Goal: Entertainment & Leisure: Browse casually

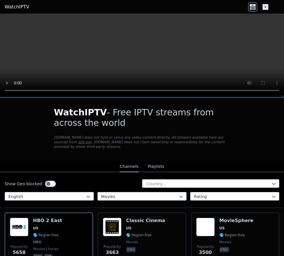
click at [45, 166] on div "HBO 2 East US 🌎 Region-free HBO movies series eng spa" at bounding box center [47, 238] width 29 height 43
click at [233, 166] on span "🌎 Region-free" at bounding box center [231, 234] width 25 height 5
click at [43, 166] on span "🌎 Region-free" at bounding box center [45, 234] width 25 height 5
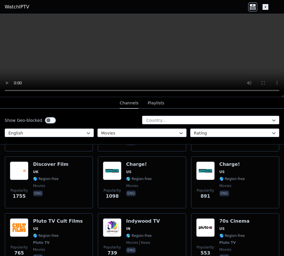
scroll to position [173, 0]
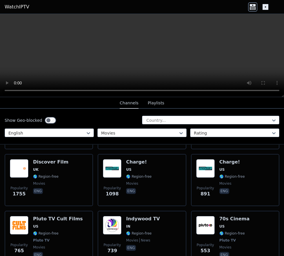
click at [42, 166] on div "Pluto TV Cult Films US 🌎 Region-free Pluto TV movies eng" at bounding box center [58, 237] width 50 height 43
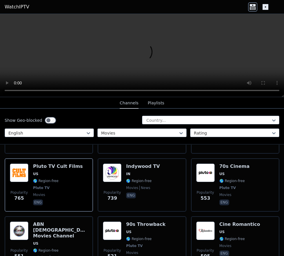
scroll to position [248, 0]
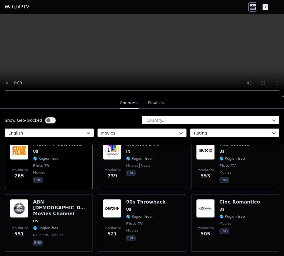
click at [130, 166] on div "90s Throwback US 🌎 Region-free Pluto TV movies eng" at bounding box center [145, 222] width 39 height 47
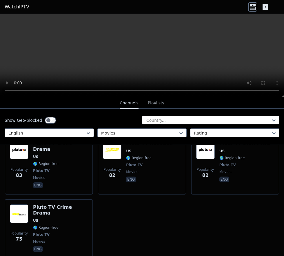
click at [43, 166] on div "Pluto TV Crime Drama US 🌎 Region-free Pluto TV movies eng" at bounding box center [60, 228] width 55 height 49
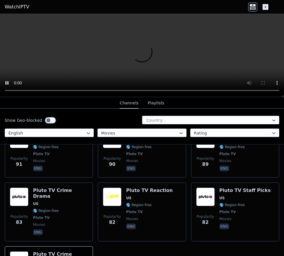
scroll to position [987, 0]
click at [126, 166] on div "Popularity 82 Pluto TV Reaction US 🌎 Region-free Pluto TV movies eng" at bounding box center [142, 212] width 78 height 49
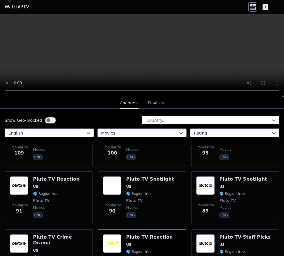
scroll to position [936, 0]
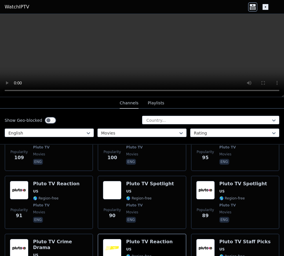
click at [121, 166] on span "Popularity 90" at bounding box center [112, 213] width 19 height 19
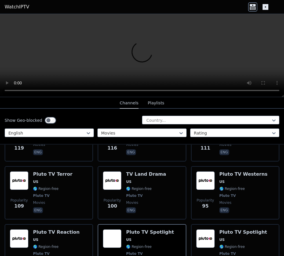
scroll to position [857, 0]
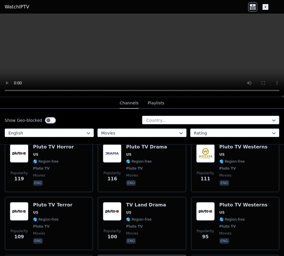
click at [125, 166] on div "Popularity 100 TV Land Drama US 🌎 Region-free Pluto TV movies eng" at bounding box center [142, 223] width 78 height 43
click at [224, 166] on div "Pluto TV Westerns US 🌎 Region-free Pluto TV movies eng" at bounding box center [243, 223] width 48 height 43
click at [38, 166] on span "US" at bounding box center [52, 212] width 39 height 5
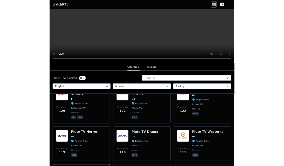
scroll to position [753, 0]
